Goal: Task Accomplishment & Management: Manage account settings

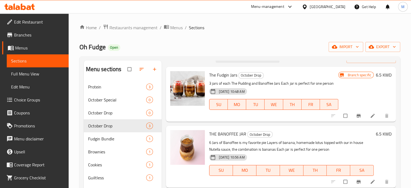
scroll to position [16, 0]
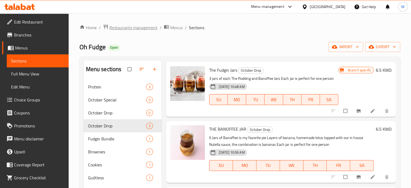
click at [128, 29] on span "Restaurants management" at bounding box center [133, 27] width 48 height 6
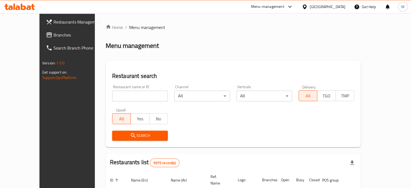
click at [284, 7] on div "Menu-management" at bounding box center [267, 7] width 33 height 6
click at [116, 98] on input "search" at bounding box center [140, 95] width 56 height 11
type input "630512"
click button "Search" at bounding box center [140, 135] width 56 height 10
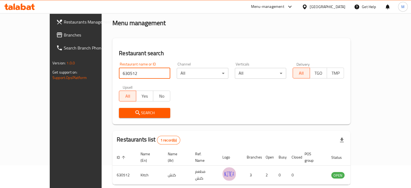
scroll to position [42, 0]
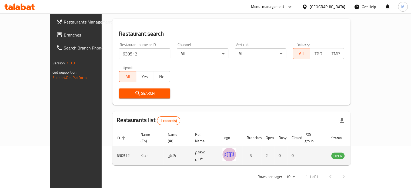
click at [374, 150] on td "enhanced table" at bounding box center [364, 155] width 19 height 19
click at [366, 153] on icon "enhanced table" at bounding box center [363, 155] width 6 height 5
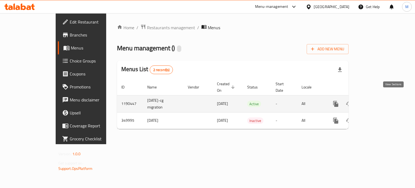
click at [381, 102] on link "enhanced table" at bounding box center [374, 103] width 13 height 13
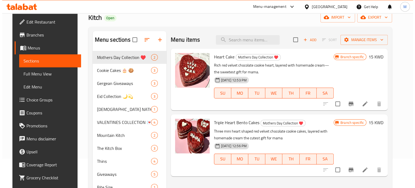
scroll to position [27, 0]
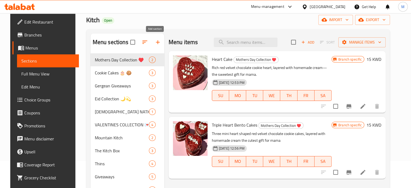
click at [155, 45] on icon "button" at bounding box center [158, 42] width 6 height 6
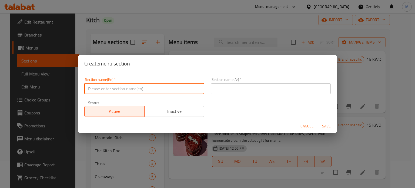
click at [162, 93] on input "text" at bounding box center [144, 88] width 120 height 11
type input "Exclusive offer"
